Goal: Information Seeking & Learning: Learn about a topic

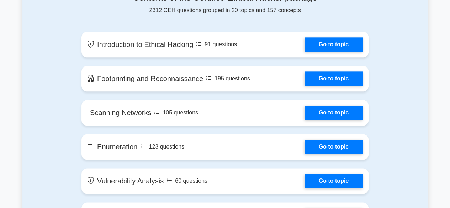
scroll to position [400, 0]
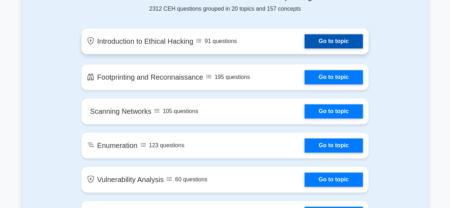
click at [319, 38] on link "Go to topic" at bounding box center [334, 41] width 58 height 14
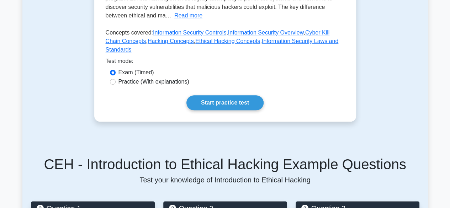
scroll to position [214, 0]
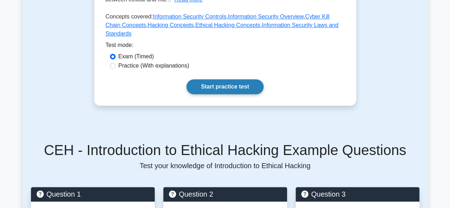
click at [235, 79] on link "Start practice test" at bounding box center [225, 86] width 77 height 15
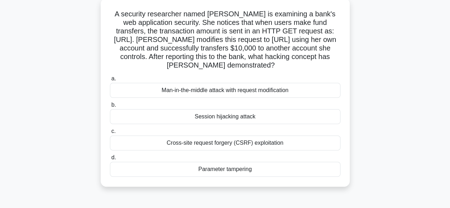
scroll to position [43, 0]
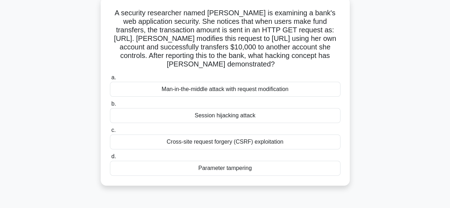
click at [231, 176] on div "Parameter tampering" at bounding box center [225, 168] width 231 height 15
click at [110, 159] on input "d. Parameter tampering" at bounding box center [110, 156] width 0 height 5
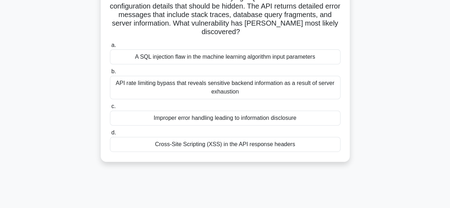
scroll to position [0, 0]
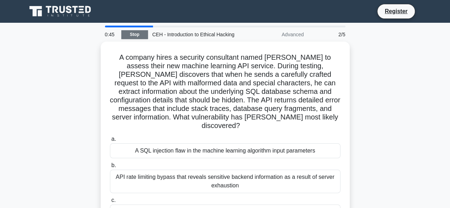
click at [138, 36] on link "Stop" at bounding box center [134, 34] width 27 height 9
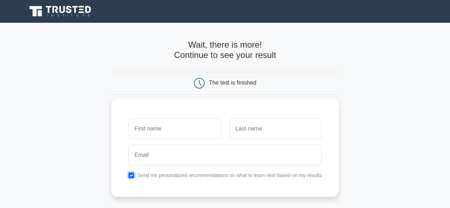
click at [132, 174] on input "checkbox" at bounding box center [132, 176] width 6 height 6
checkbox input "false"
click at [156, 132] on input "text" at bounding box center [175, 129] width 92 height 21
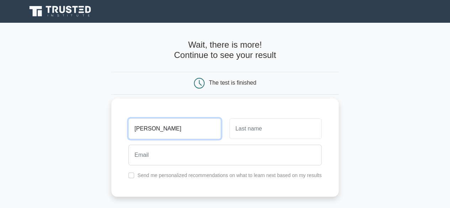
type input "krish"
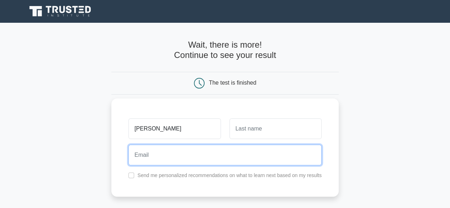
click at [153, 155] on input "email" at bounding box center [225, 155] width 193 height 21
type input "krimoindia@rediffmail.com"
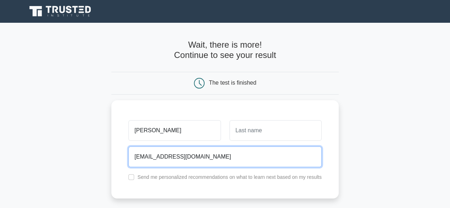
scroll to position [148, 0]
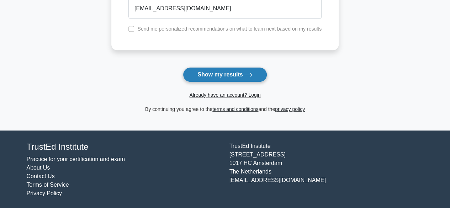
click at [228, 76] on button "Show my results" at bounding box center [225, 74] width 84 height 15
click at [229, 72] on button "Show my results" at bounding box center [225, 74] width 84 height 15
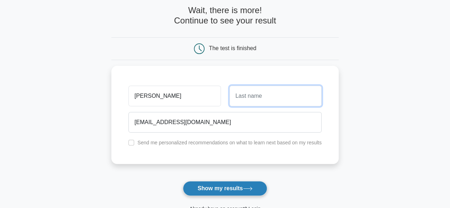
scroll to position [26, 0]
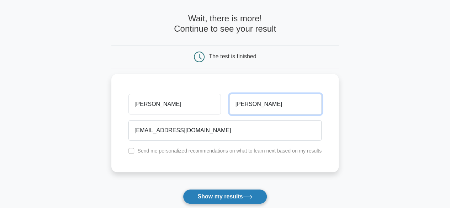
type input "krish"
click at [231, 190] on button "Show my results" at bounding box center [225, 196] width 84 height 15
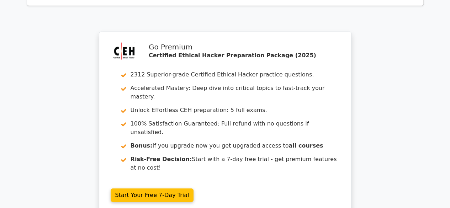
scroll to position [1039, 0]
